Goal: Transaction & Acquisition: Book appointment/travel/reservation

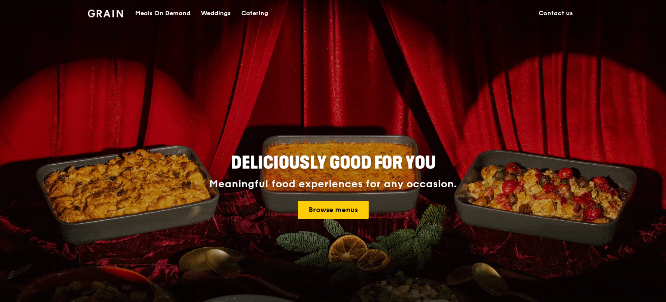
click at [247, 14] on div "Catering" at bounding box center [254, 13] width 27 height 26
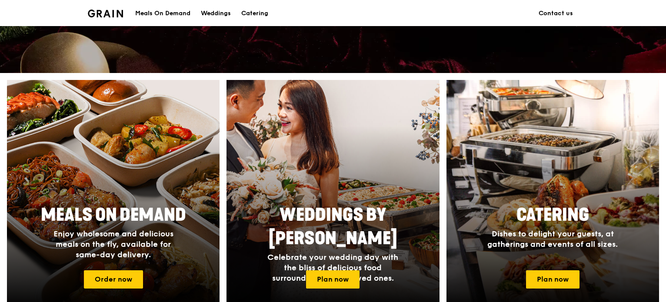
scroll to position [435, 0]
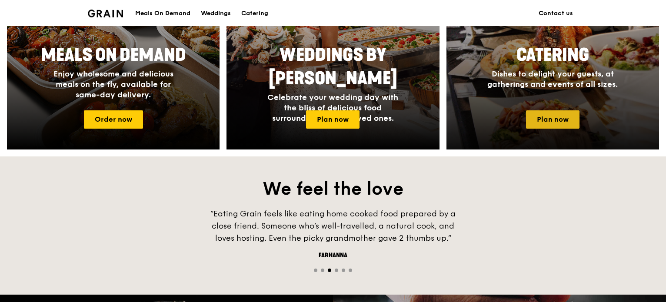
click at [537, 114] on link "Plan now" at bounding box center [552, 119] width 53 height 18
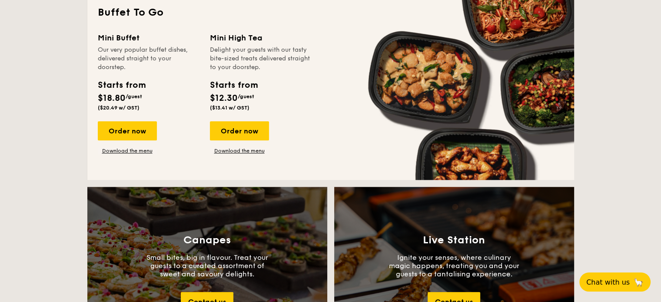
scroll to position [739, 0]
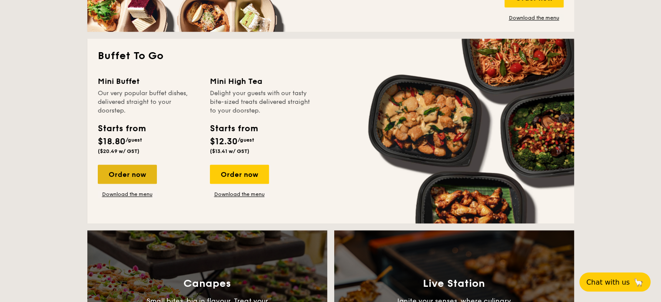
click at [121, 173] on div "Order now" at bounding box center [127, 174] width 59 height 19
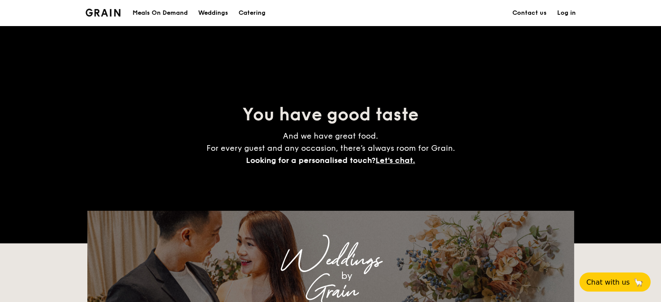
scroll to position [1689, 0]
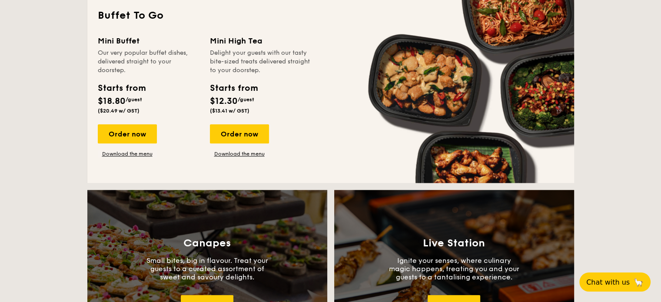
scroll to position [782, 0]
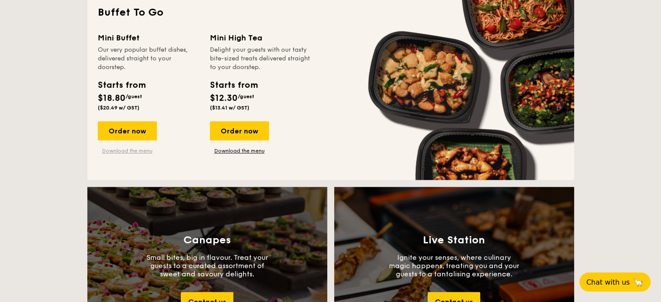
click at [126, 153] on link "Download the menu" at bounding box center [127, 150] width 59 height 7
